Goal: Information Seeking & Learning: Find specific fact

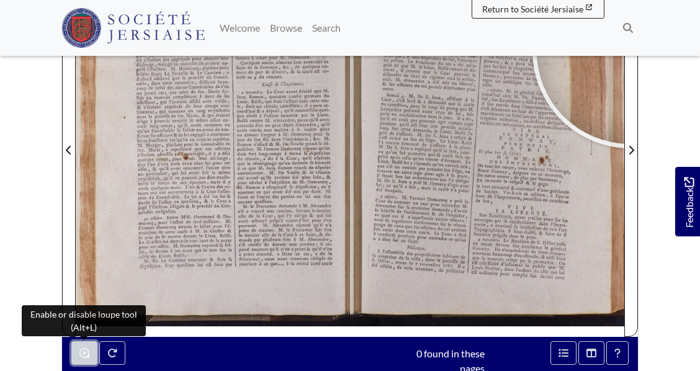
scroll to position [240, 0]
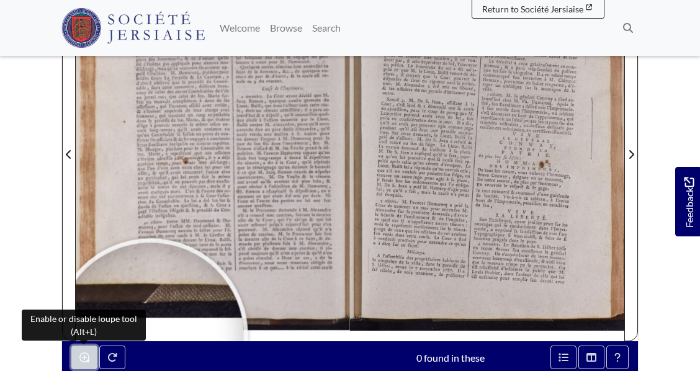
click at [82, 353] on icon "Enable or disable loupe tool (Alt+L)" at bounding box center [84, 358] width 10 height 10
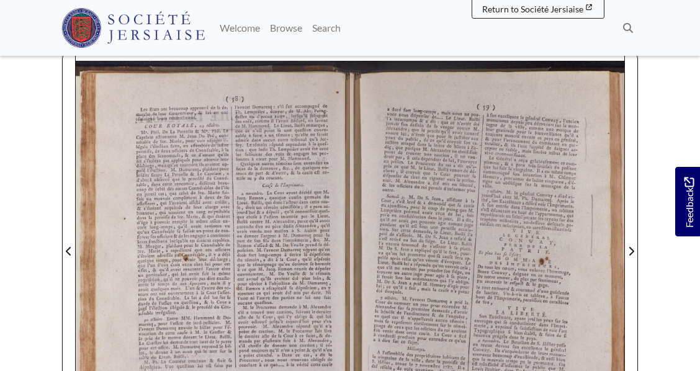
scroll to position [142, 0]
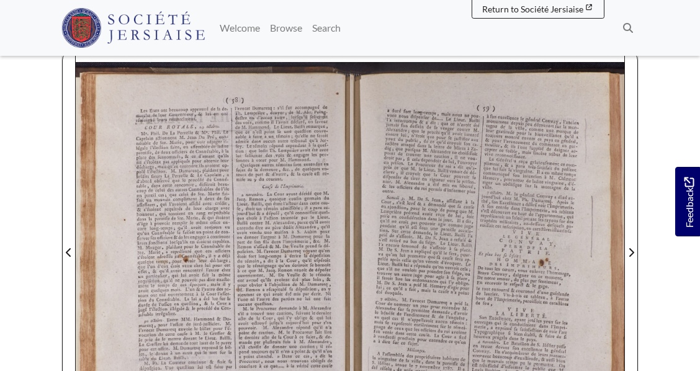
drag, startPoint x: 488, startPoint y: 158, endPoint x: 503, endPoint y: 173, distance: 21.9
click at [503, 173] on div at bounding box center [487, 245] width 274 height 388
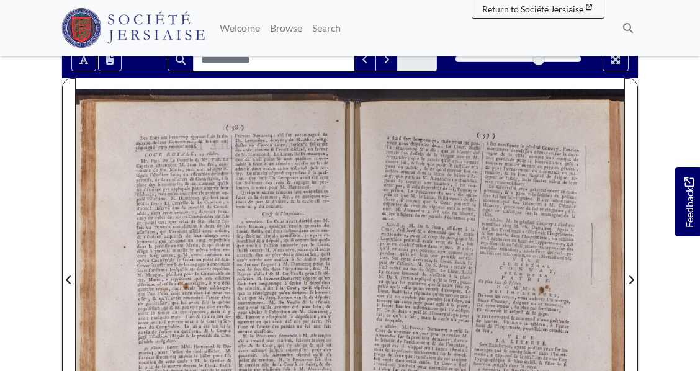
scroll to position [104, 0]
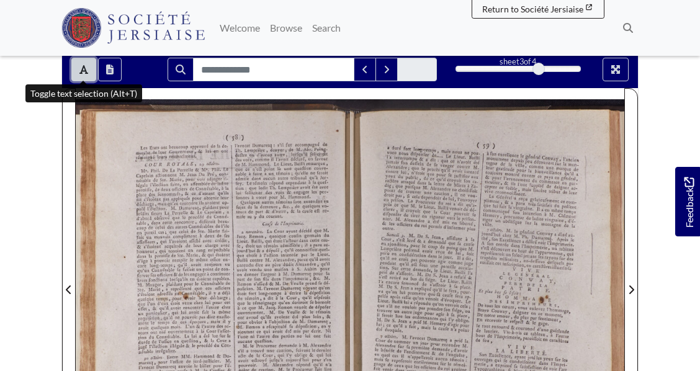
click at [81, 63] on button "Toggle text selection (Alt+T)" at bounding box center [83, 70] width 25 height 24
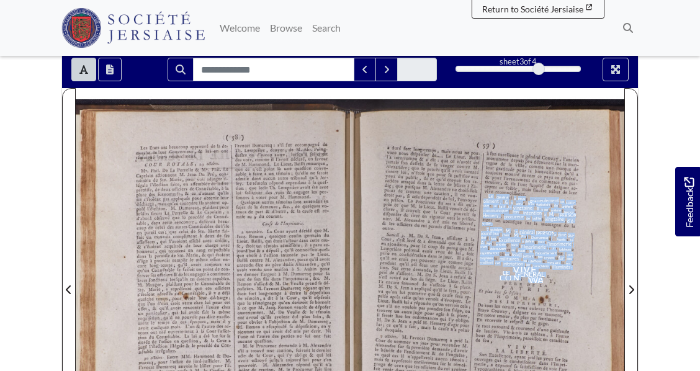
click at [487, 196] on div "pliment , & a paru très - fatisfait du préfent Le Général a reçu grâcieufement …" at bounding box center [528, 239] width 97 height 91
drag, startPoint x: 518, startPoint y: 205, endPoint x: 490, endPoint y: 195, distance: 29.9
click at [490, 195] on span "Le" at bounding box center [490, 196] width 5 height 5
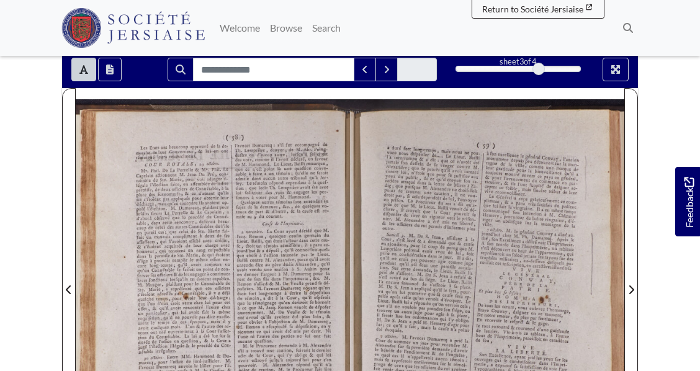
click at [488, 195] on div "pliment , & a paru très - fatisfait du préfent Le Général a reçu grâcieufement …" at bounding box center [528, 239] width 97 height 91
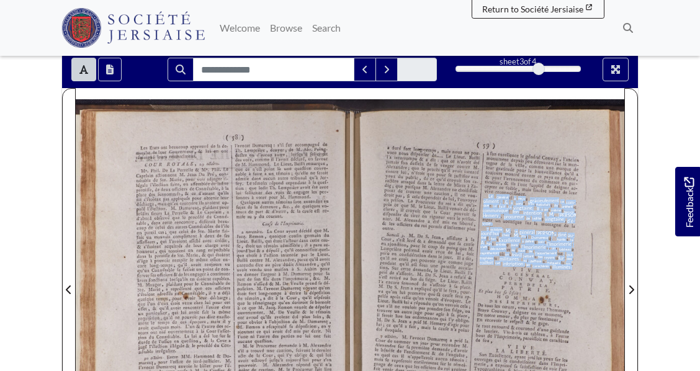
drag, startPoint x: 488, startPoint y: 195, endPoint x: 572, endPoint y: 268, distance: 110.9
click at [572, 268] on div "pliment , & a paru très - fatisfait du préfent Le Général a reçu grâcieufement …" at bounding box center [528, 239] width 97 height 91
copy div "pliment , & a paru très - fatisfait du préfent Le Général a reçu grâcieufement …"
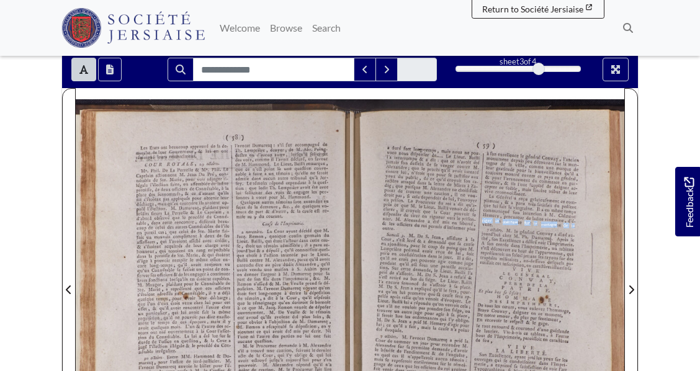
drag, startPoint x: 482, startPoint y: 220, endPoint x: 574, endPoint y: 227, distance: 92.1
click at [574, 227] on div "[PERSON_NAME] ; que le procès qu'il avoit intenté contre lui , n'étoit que pour…" at bounding box center [479, 197] width 194 height 67
copy div "riger un obélifque fur la montagne de la"
drag, startPoint x: 593, startPoint y: 248, endPoint x: 593, endPoint y: 263, distance: 14.9
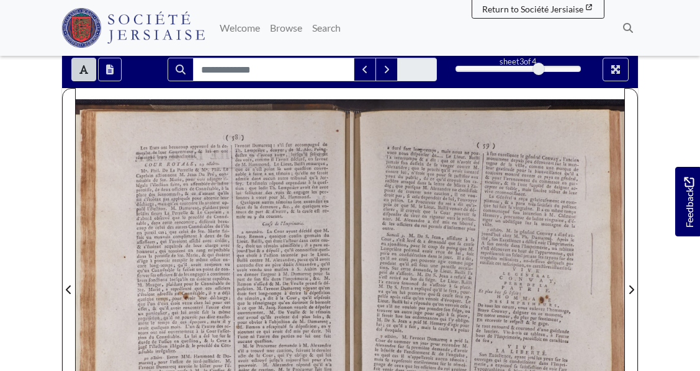
click at [593, 263] on div "( 59 ) a duré fort long - temps , mais nous ne pou- vons nous difpenfer de ....…" at bounding box center [487, 287] width 274 height 377
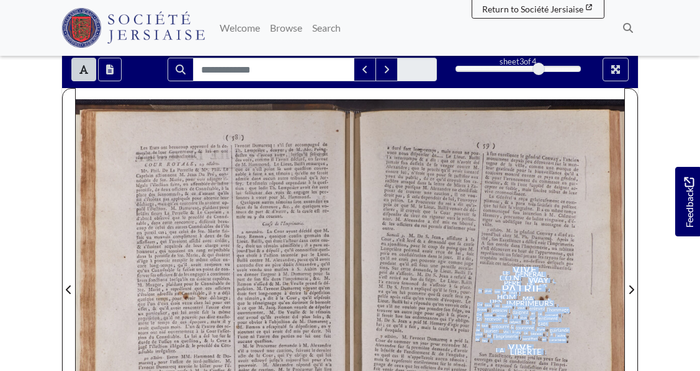
drag, startPoint x: 512, startPoint y: 268, endPoint x: 546, endPoint y: 353, distance: 92.2
click at [546, 353] on div "( 59 ) a duré fort long - temps , mais nous ne pou- vons nous difpenfer de ....…" at bounding box center [487, 287] width 274 height 377
copy div "VIVE LE GÉNÉRAL CO.N WA WAY , PERE DE LA PATRIE . Et plus bas fe lifoit : DES E…"
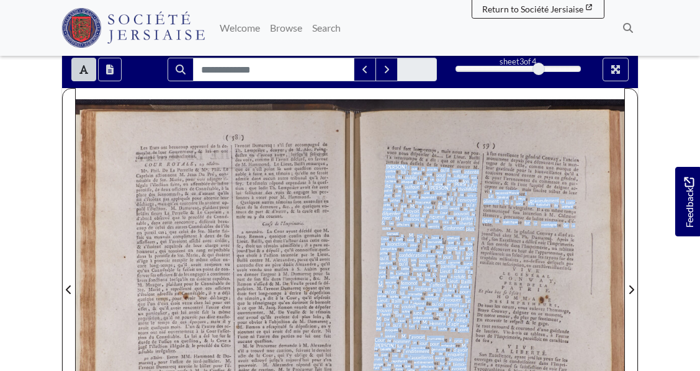
drag, startPoint x: 488, startPoint y: 192, endPoint x: 575, endPoint y: 200, distance: 87.9
click at [575, 200] on div "( 59 ) a duré fort long - temps , mais nous ne pou- vons nous difpenfer de ....…" at bounding box center [487, 287] width 274 height 377
click at [576, 202] on span "com-" at bounding box center [571, 202] width 11 height 5
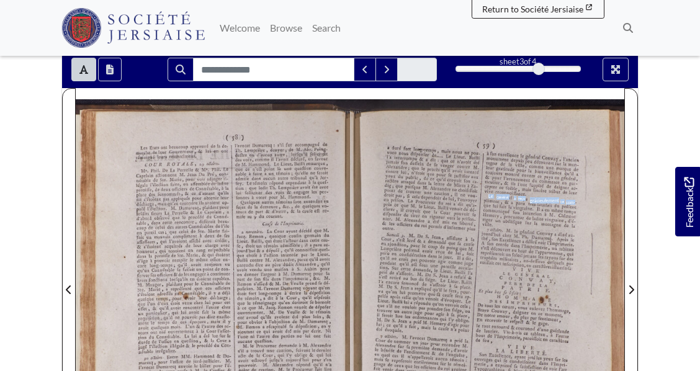
drag, startPoint x: 576, startPoint y: 202, endPoint x: 488, endPoint y: 194, distance: 87.9
click at [488, 194] on div "pliment , & a paru très - fatisfait du préfent Le Général a reçu grâcieufement …" at bounding box center [528, 239] width 97 height 91
copy div "Le Général a reçu grâcieufement ce com-"
click at [86, 62] on button "Toggle text selection (Alt+T)" at bounding box center [83, 70] width 25 height 24
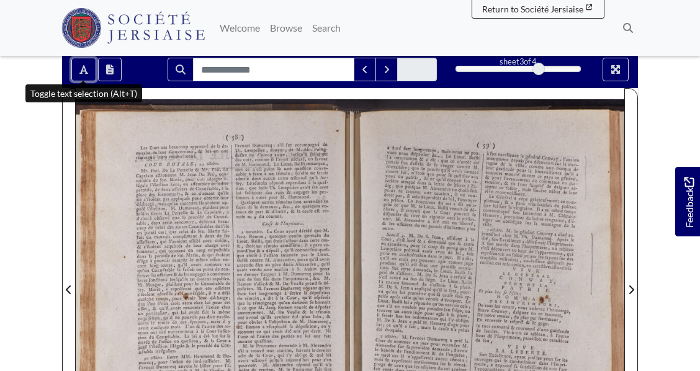
scroll to position [430, 0]
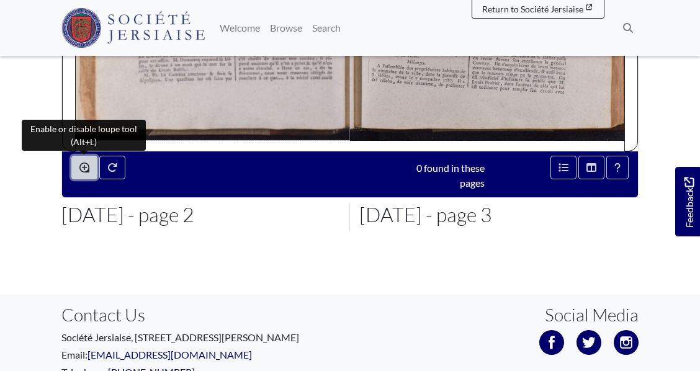
click at [84, 164] on icon "Enable or disable loupe tool (Alt+L)" at bounding box center [84, 168] width 10 height 10
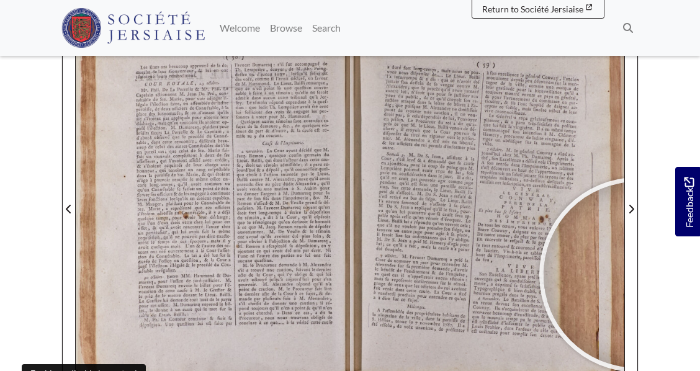
scroll to position [171, 0]
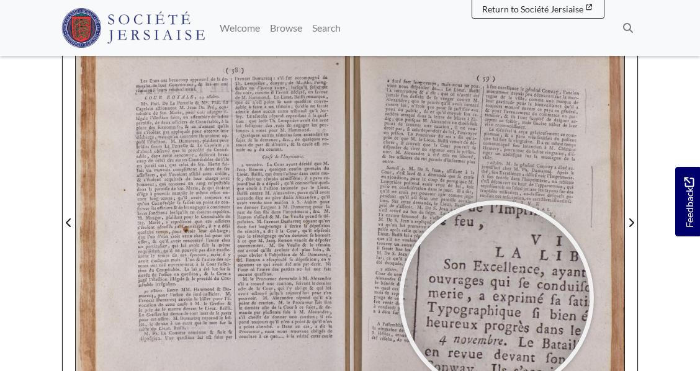
click at [497, 299] on div at bounding box center [496, 298] width 186 height 186
